Goal: Task Accomplishment & Management: Complete application form

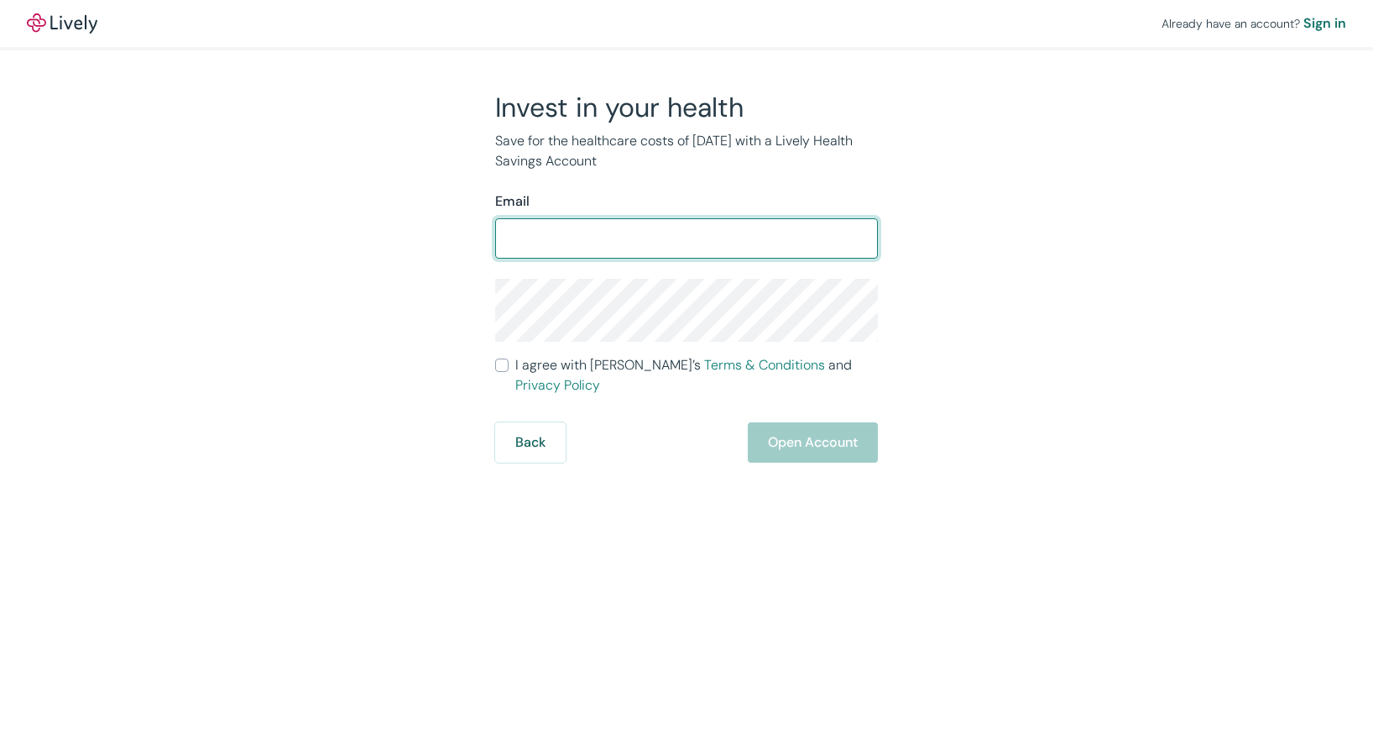
type input "Vgaubert19@msn.com"
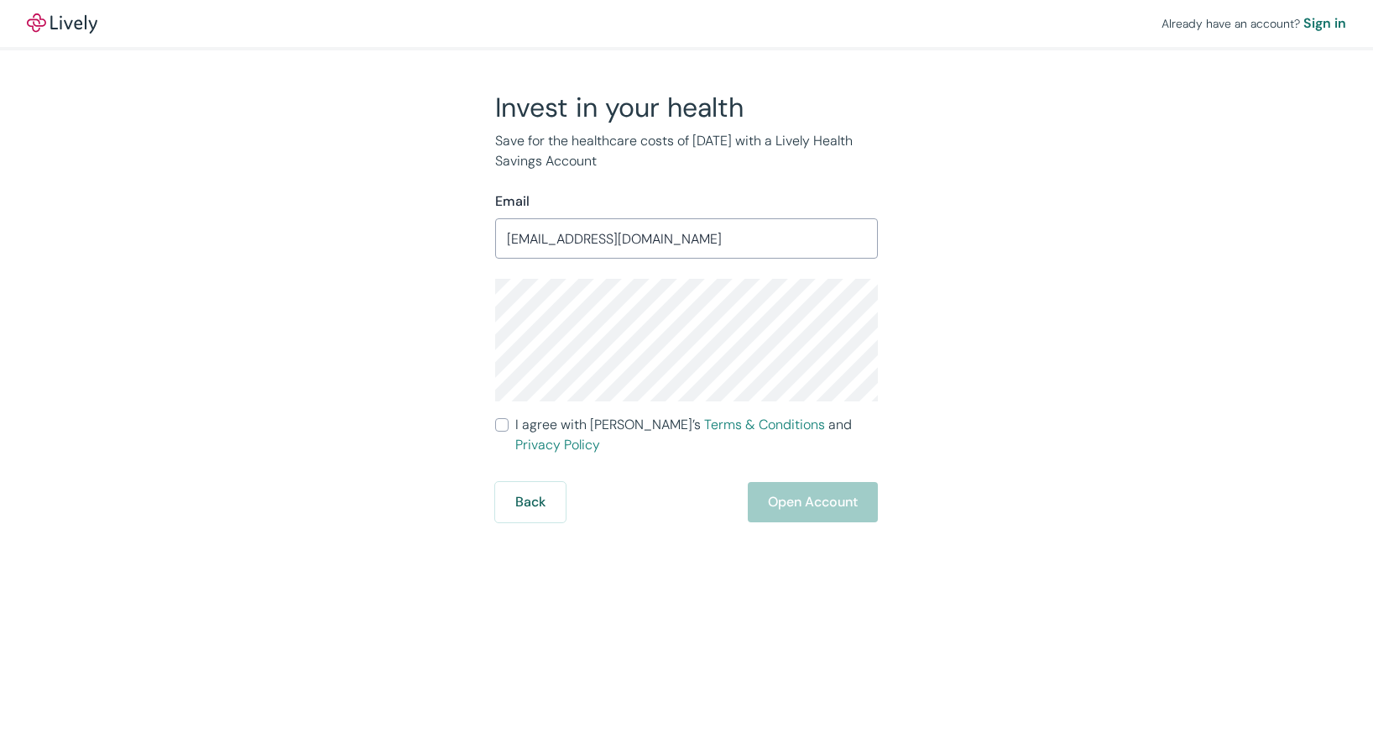
click at [504, 426] on input "I agree with Lively’s Terms & Conditions and Privacy Policy" at bounding box center [501, 424] width 13 height 13
checkbox input "true"
click at [824, 482] on button "Open Account" at bounding box center [813, 502] width 130 height 40
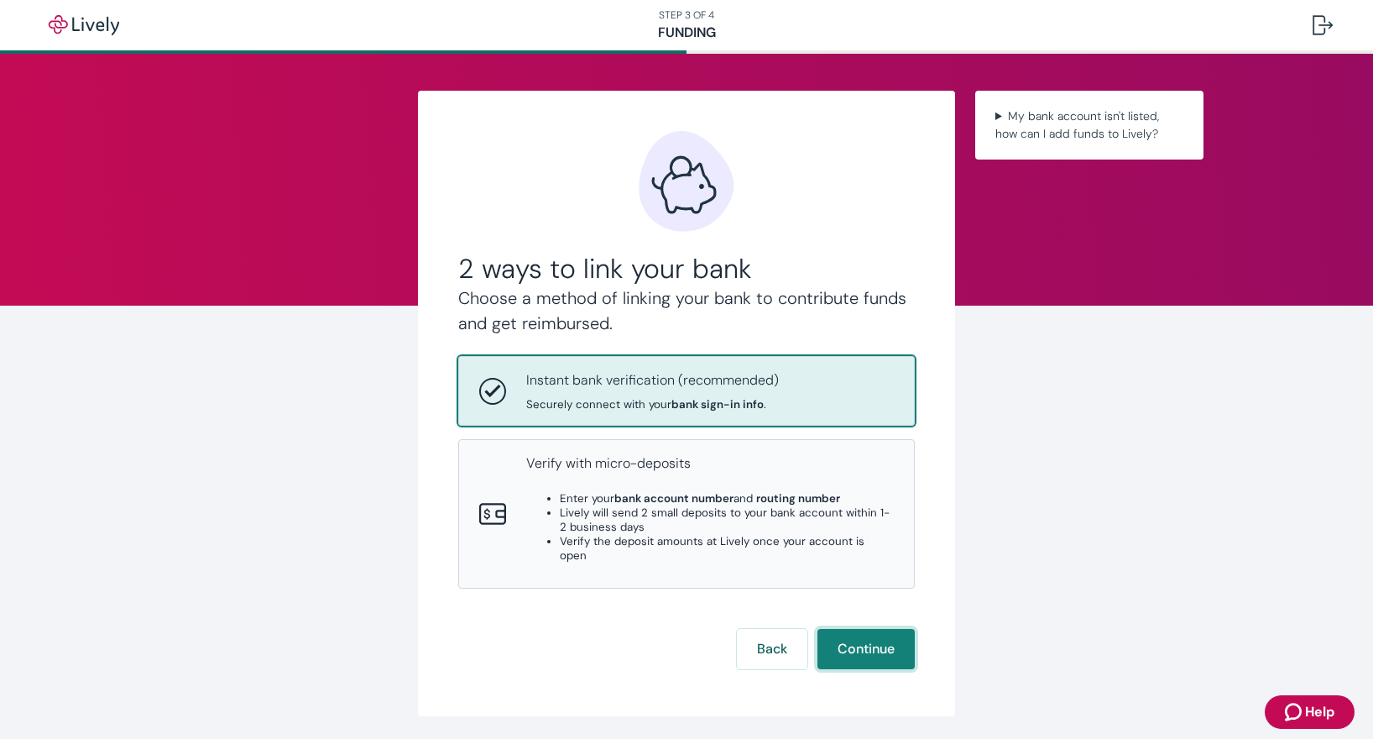
click at [867, 629] on button "Continue" at bounding box center [865, 649] width 97 height 40
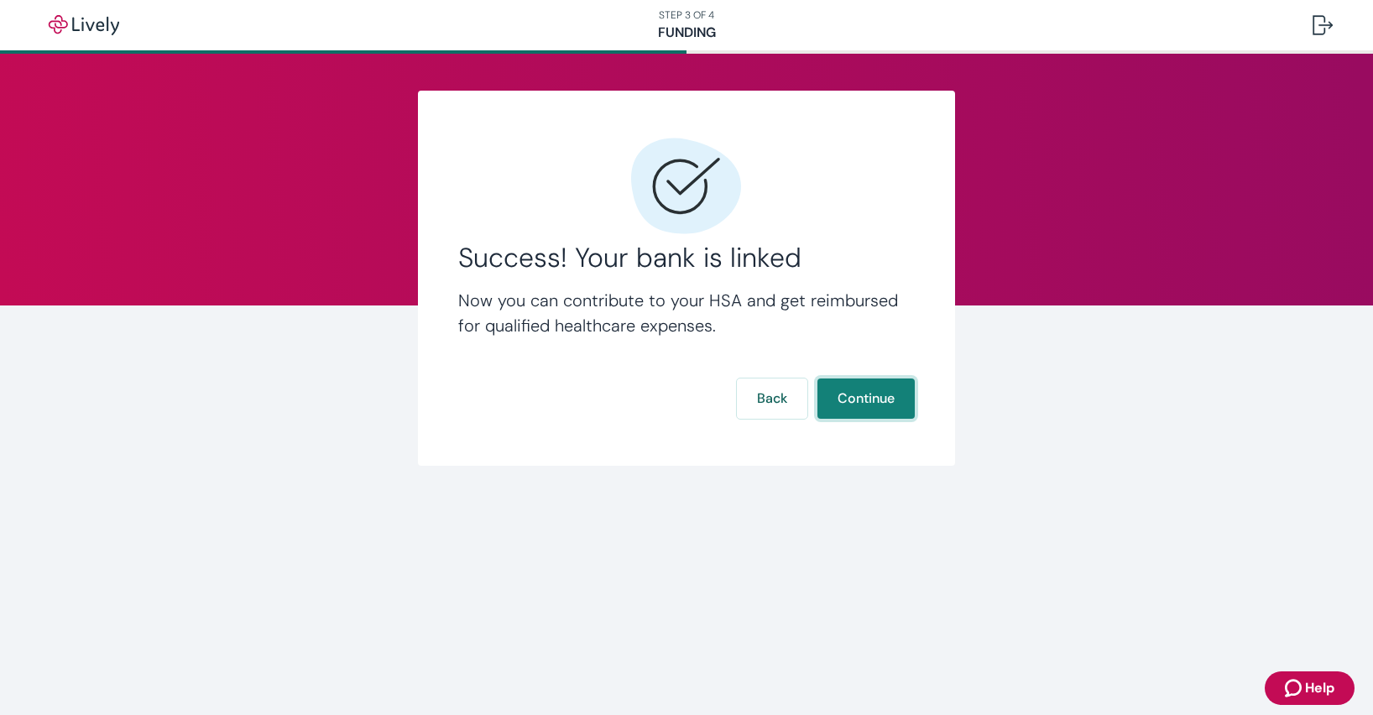
click at [884, 404] on button "Continue" at bounding box center [865, 399] width 97 height 40
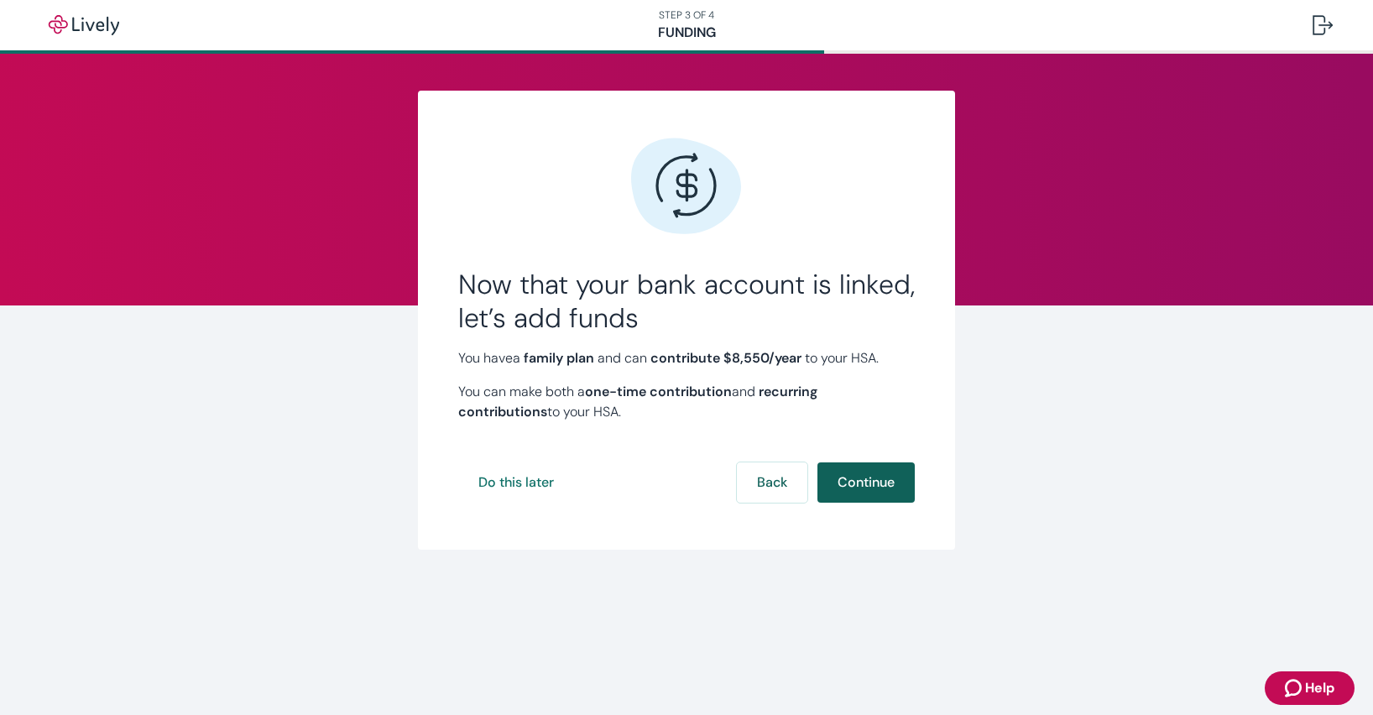
click at [866, 488] on button "Continue" at bounding box center [865, 482] width 97 height 40
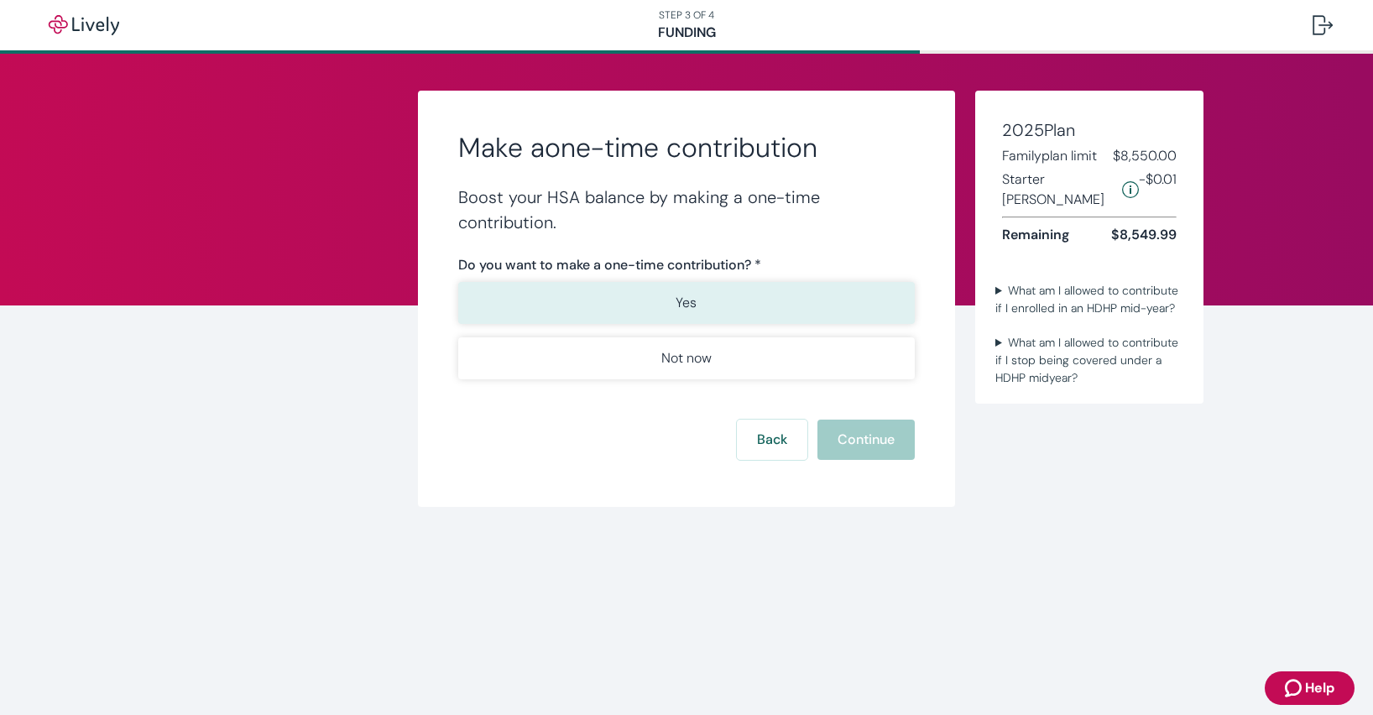
click at [812, 306] on button "Yes" at bounding box center [686, 303] width 457 height 42
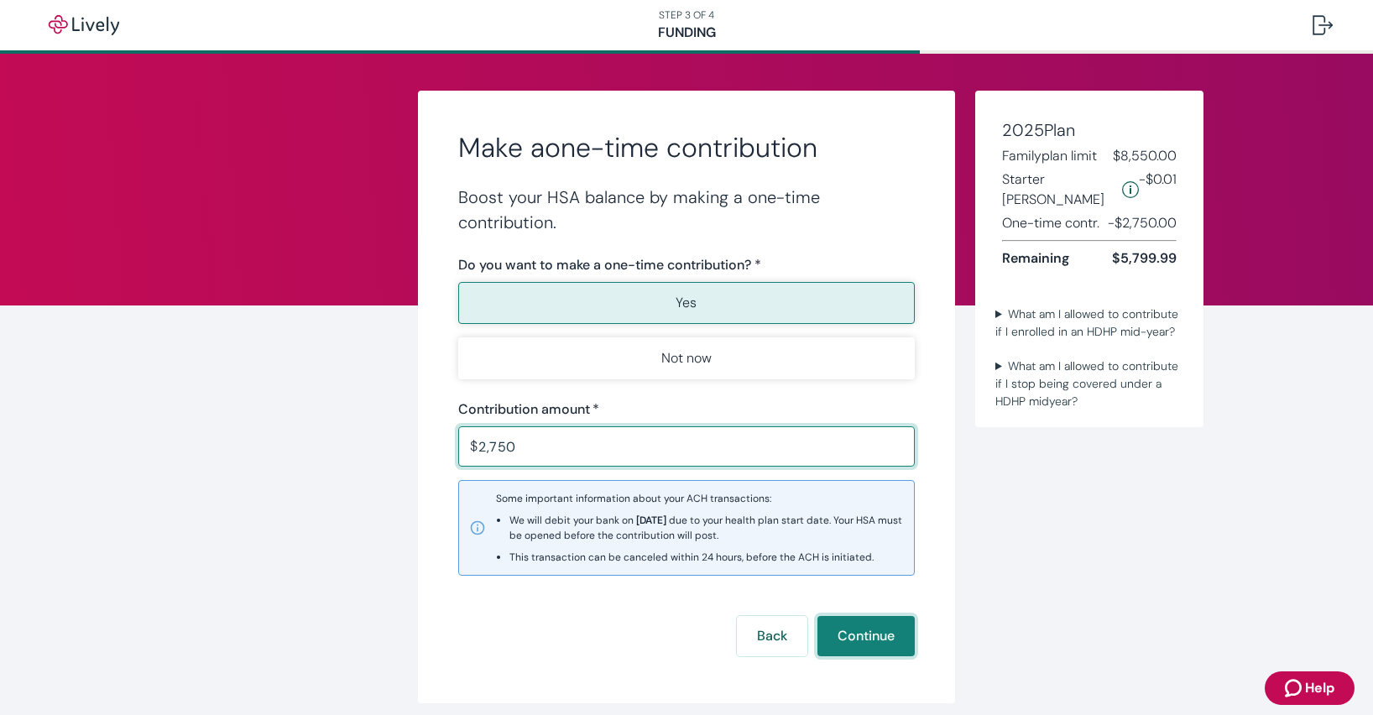
type input "2,750.00"
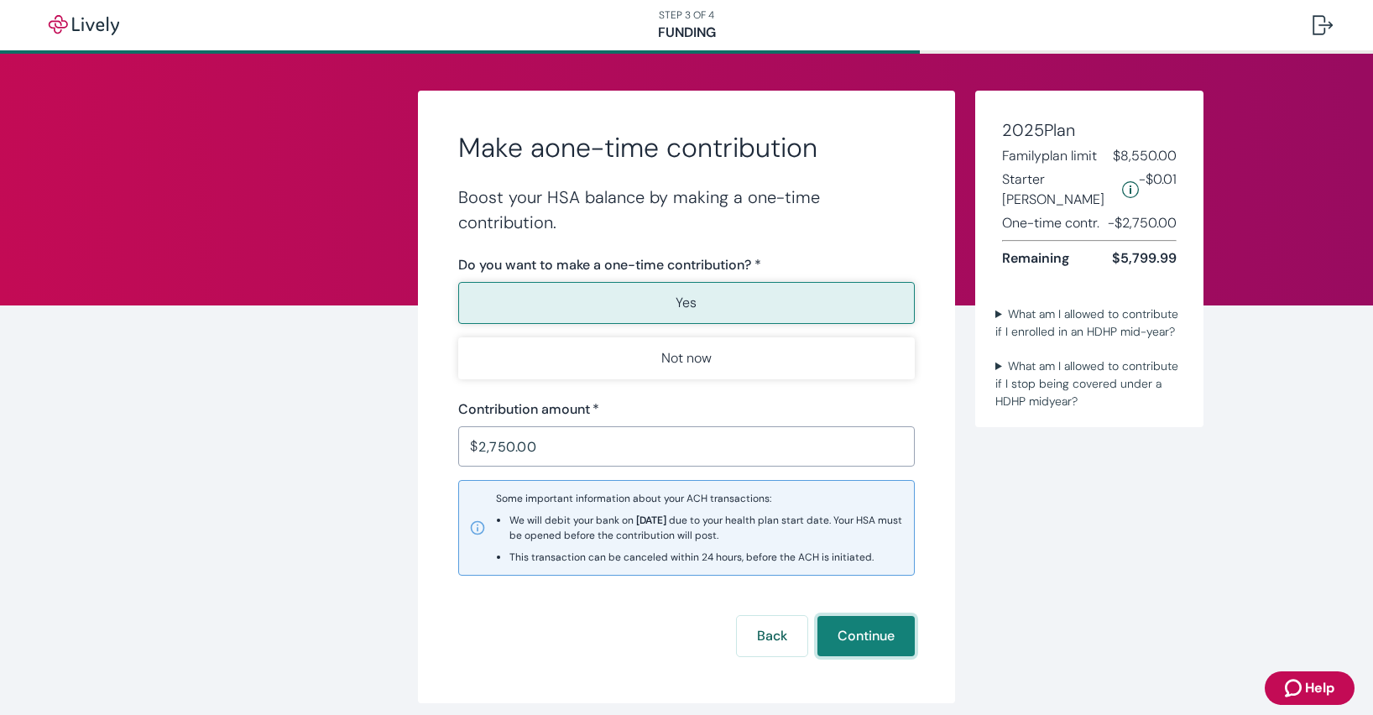
click at [849, 623] on button "Continue" at bounding box center [865, 636] width 97 height 40
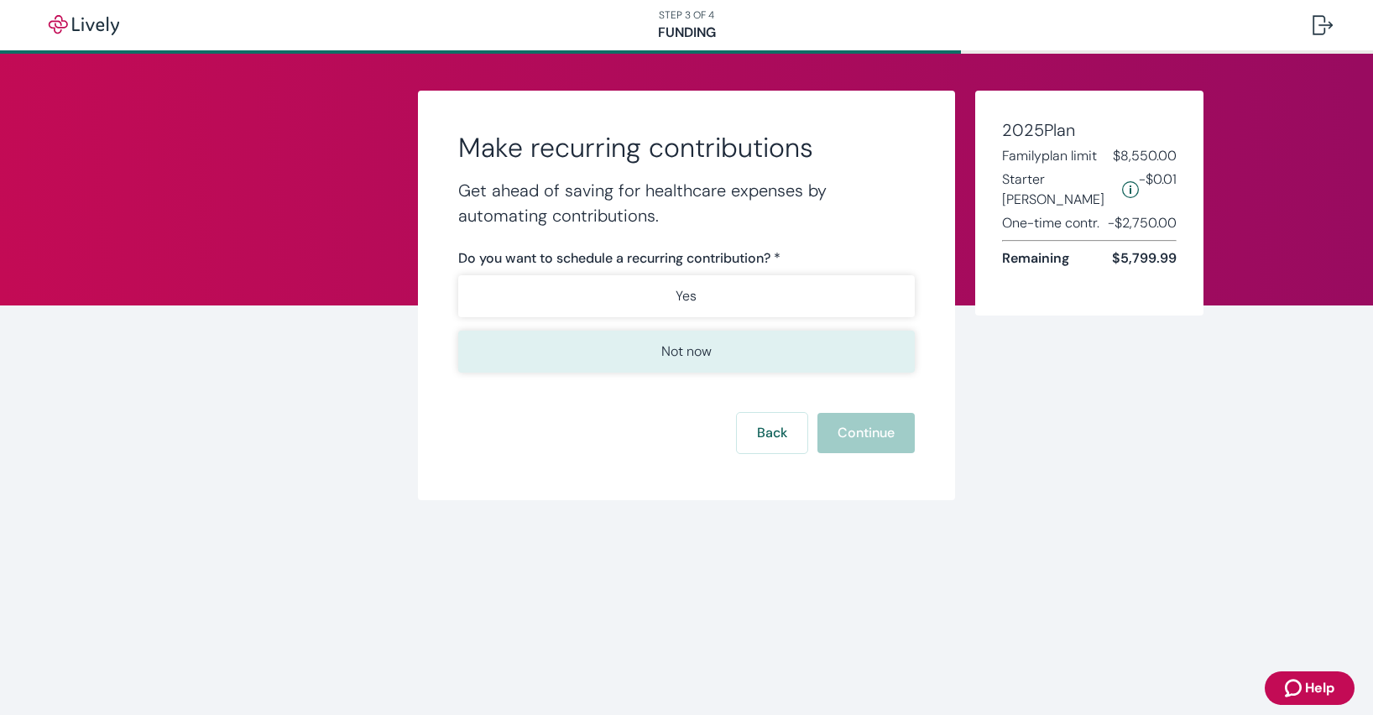
click at [729, 351] on button "Not now" at bounding box center [686, 352] width 457 height 42
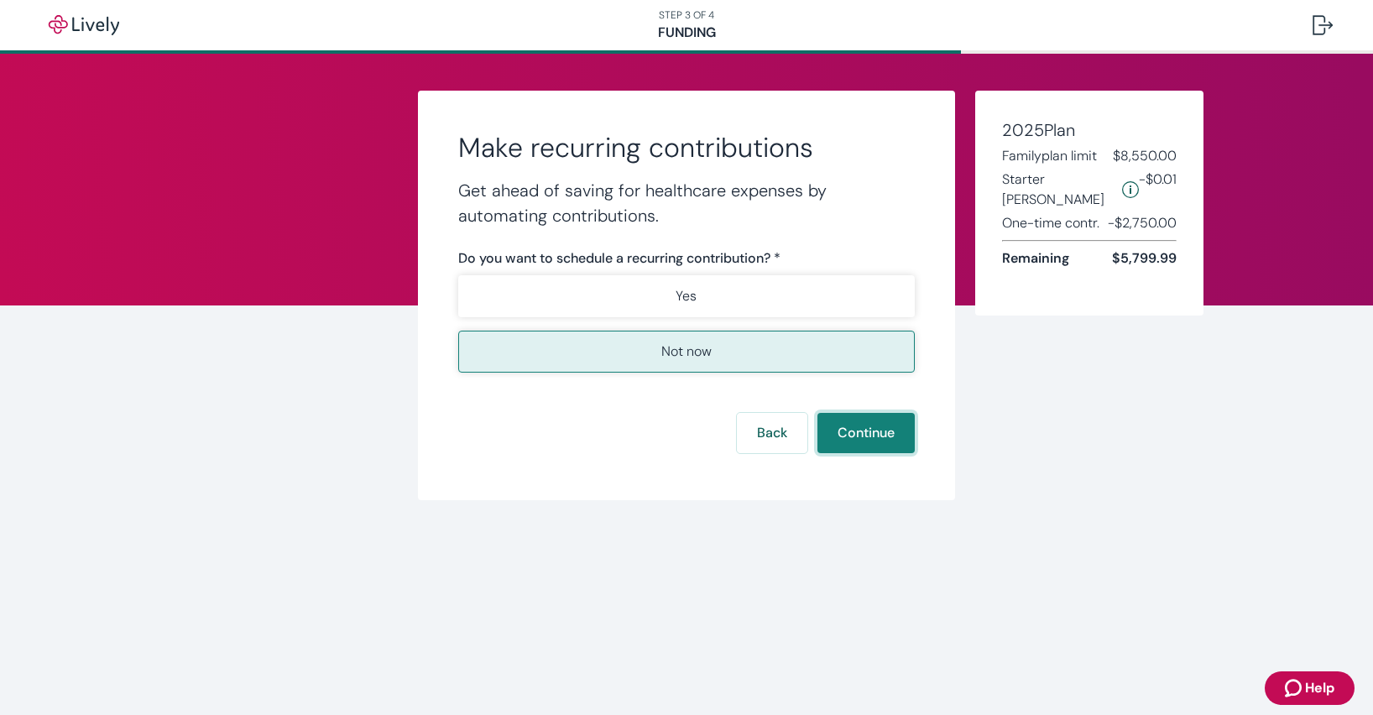
click at [838, 424] on button "Continue" at bounding box center [865, 433] width 97 height 40
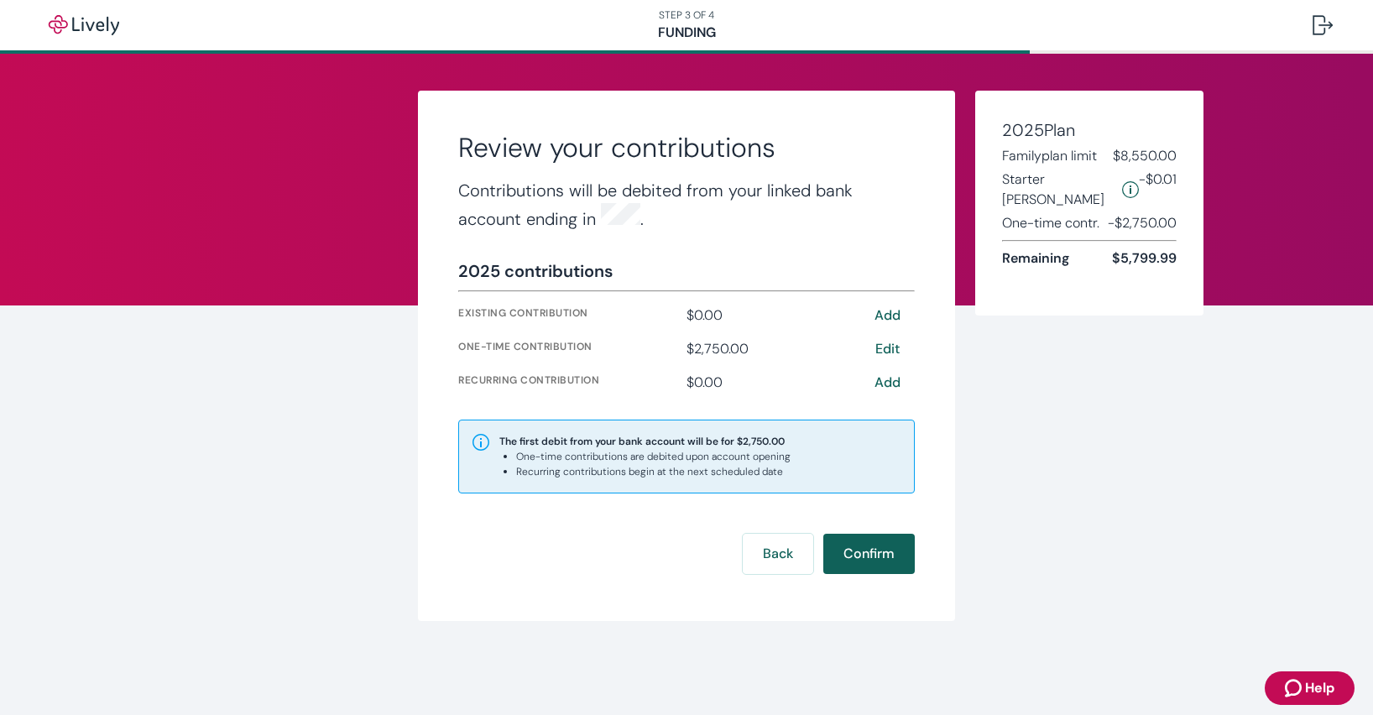
click at [838, 550] on button "Confirm" at bounding box center [868, 554] width 91 height 40
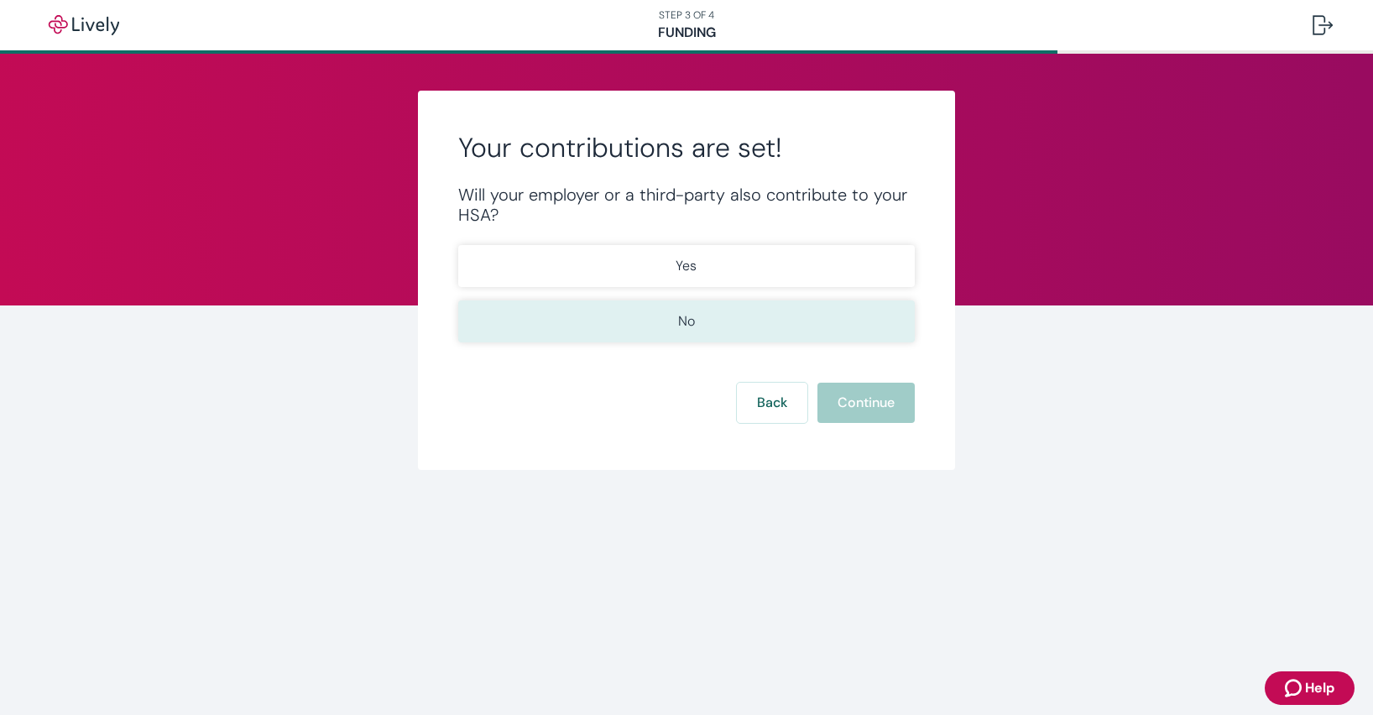
click at [738, 325] on button "No" at bounding box center [686, 321] width 457 height 42
click at [808, 386] on div "Back Continue" at bounding box center [686, 403] width 457 height 40
click at [851, 393] on button "Continue" at bounding box center [865, 403] width 97 height 40
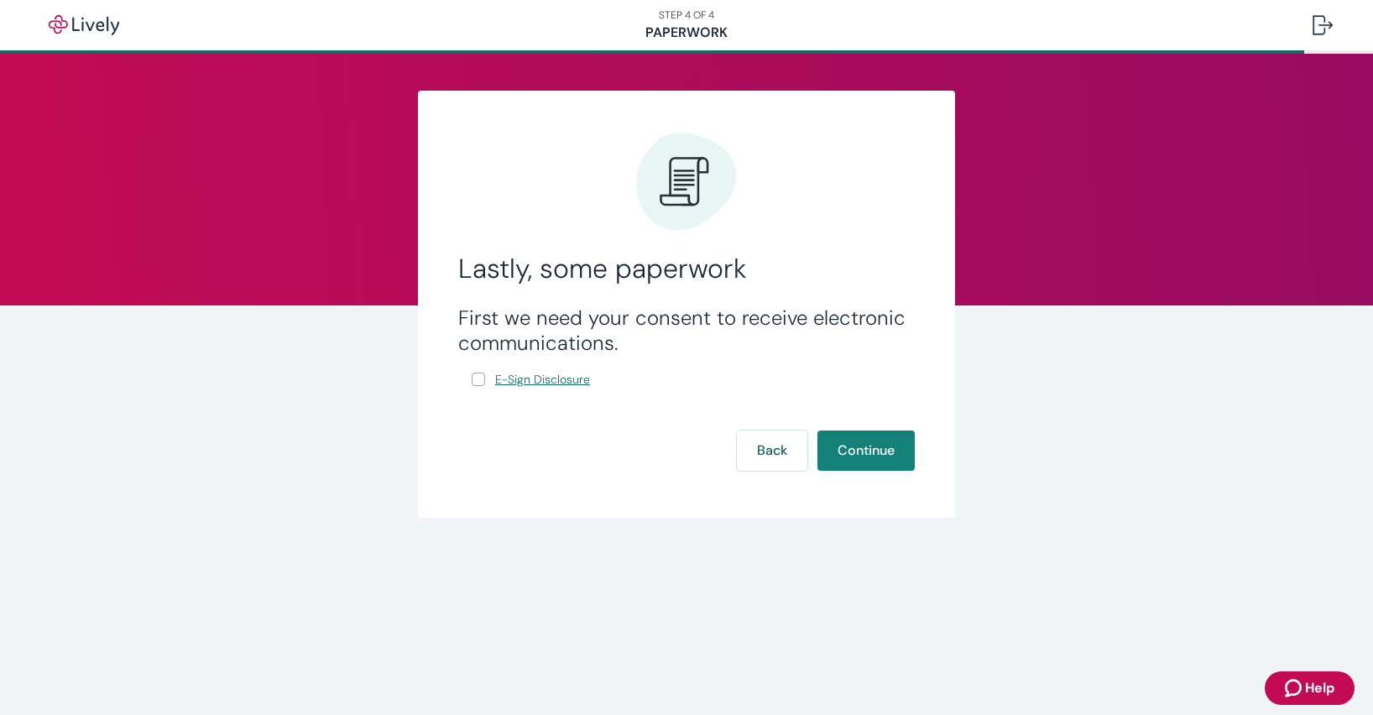
click at [514, 385] on span "E-Sign Disclosure" at bounding box center [542, 380] width 95 height 18
click at [828, 441] on button "Continue" at bounding box center [865, 451] width 97 height 40
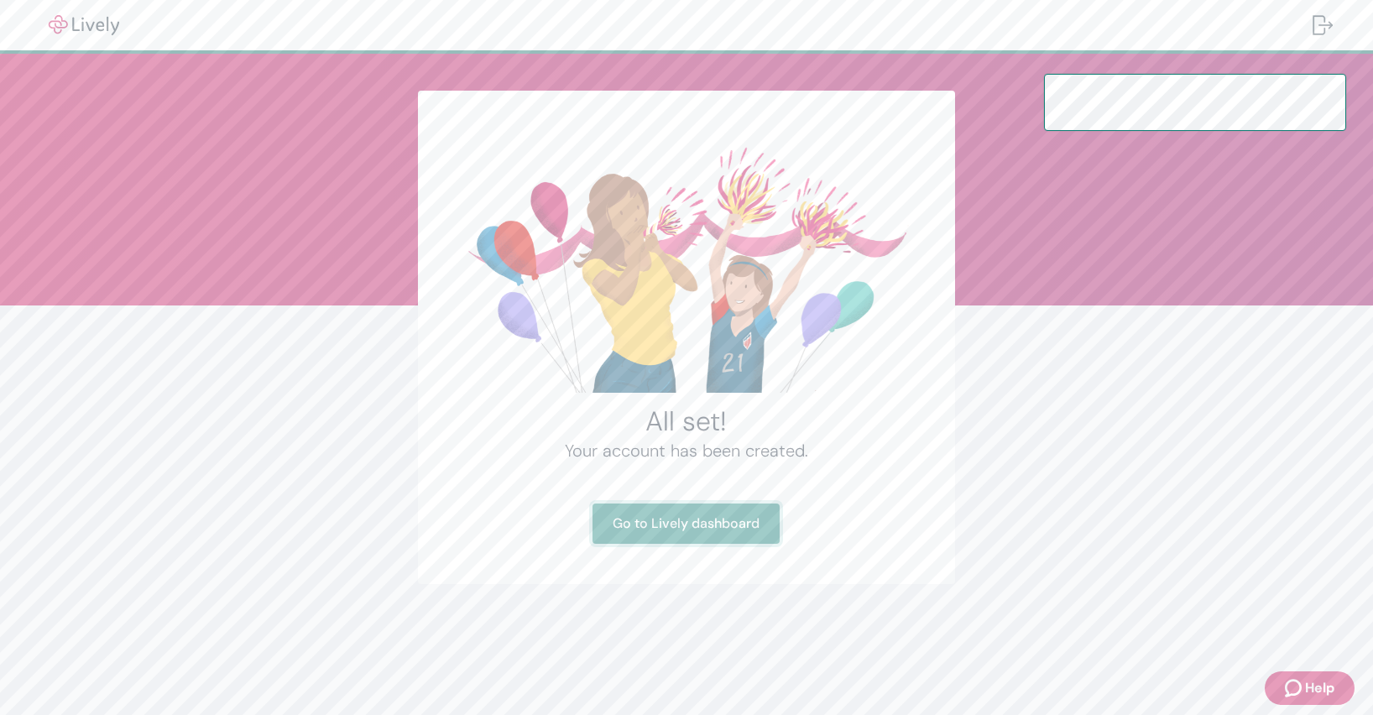
click at [713, 525] on link "Go to Lively dashboard" at bounding box center [686, 524] width 187 height 40
